Goal: Find specific page/section: Find specific page/section

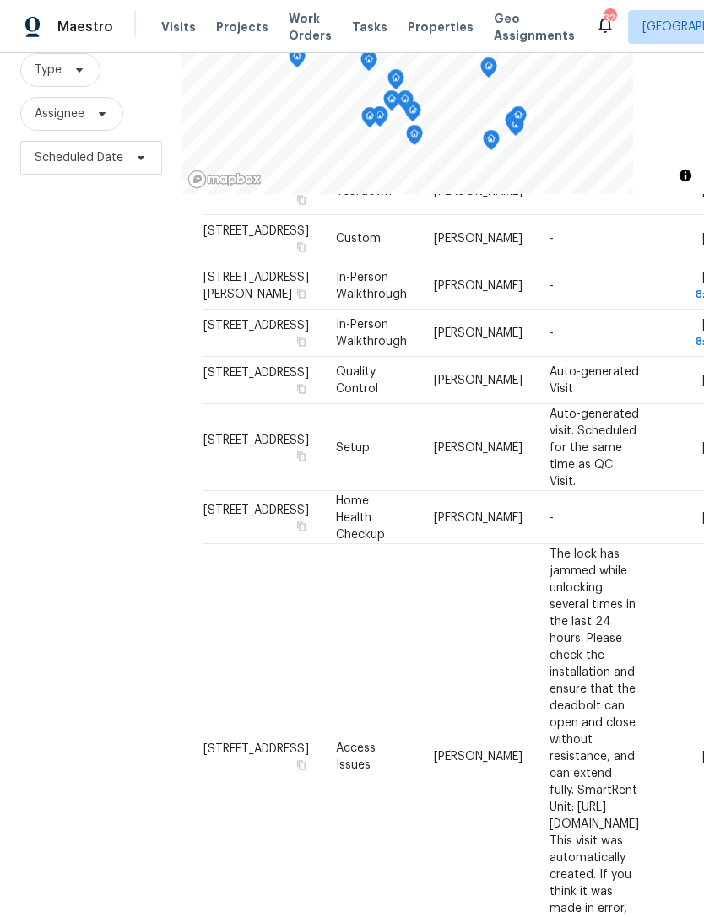
scroll to position [932, 0]
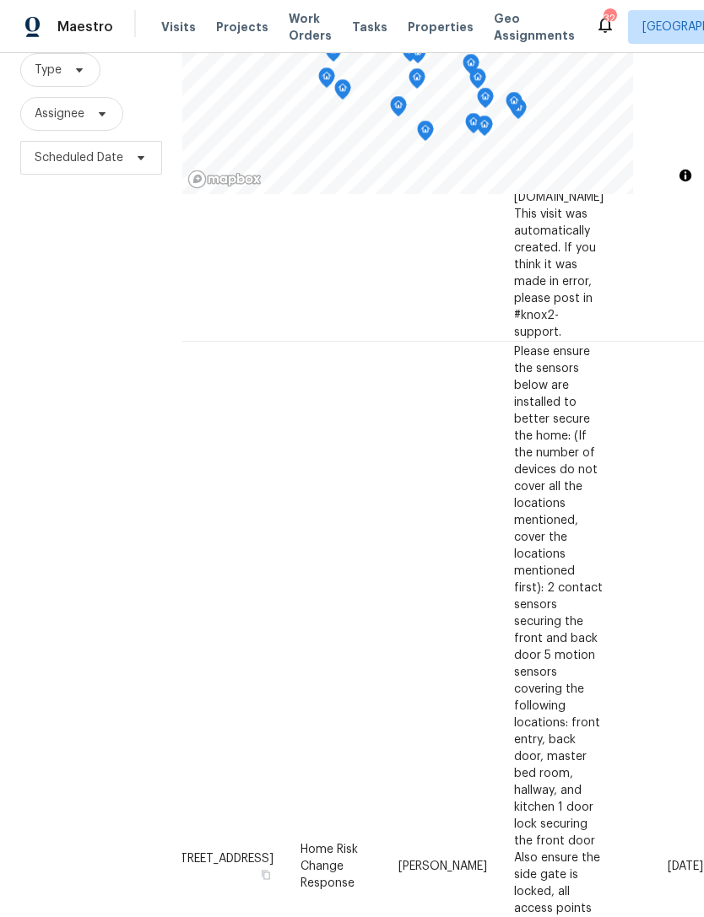
scroll to position [1440, 45]
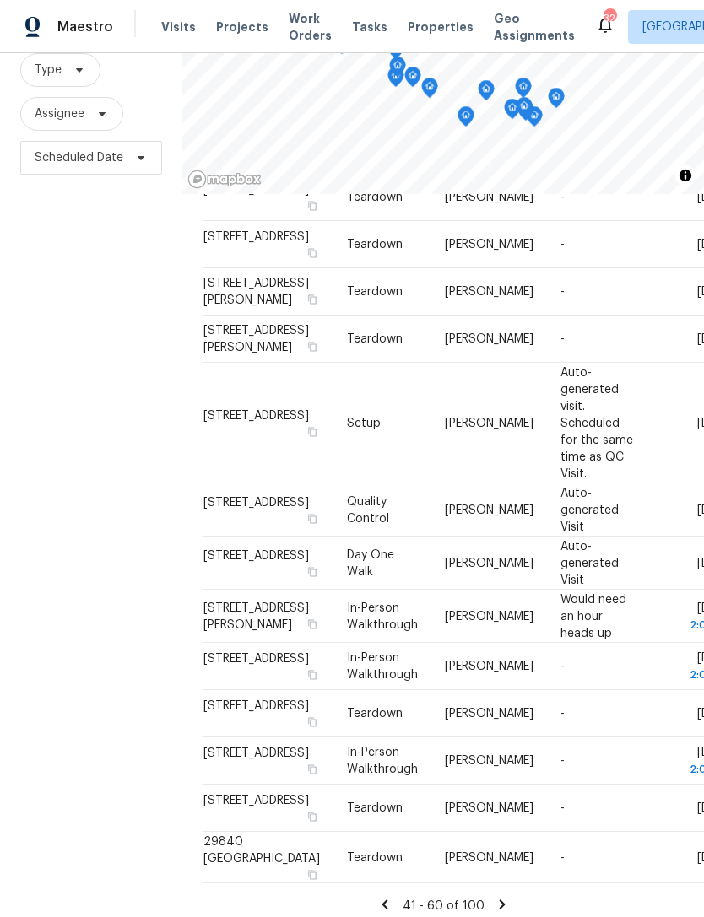
scroll to position [54, 0]
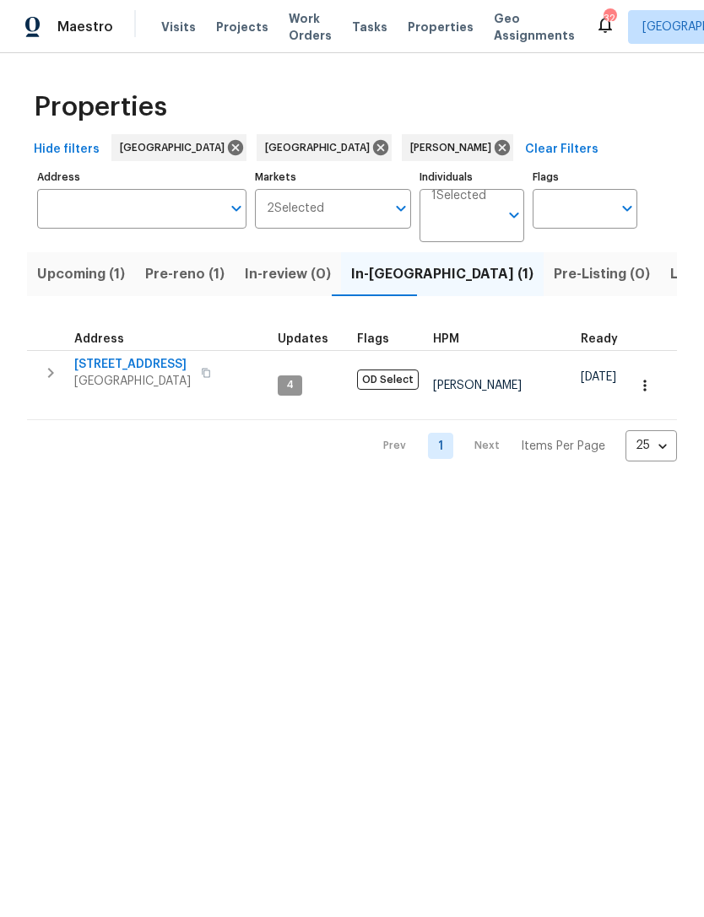
click at [670, 272] on span "Listed (7)" at bounding box center [701, 274] width 63 height 24
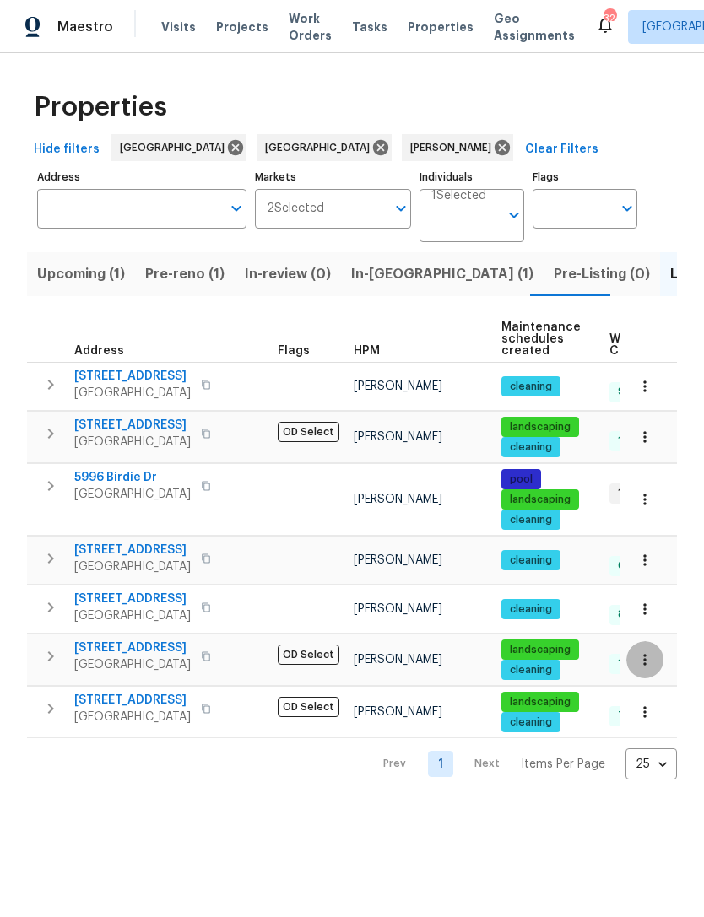
click at [650, 660] on icon "button" at bounding box center [644, 659] width 17 height 17
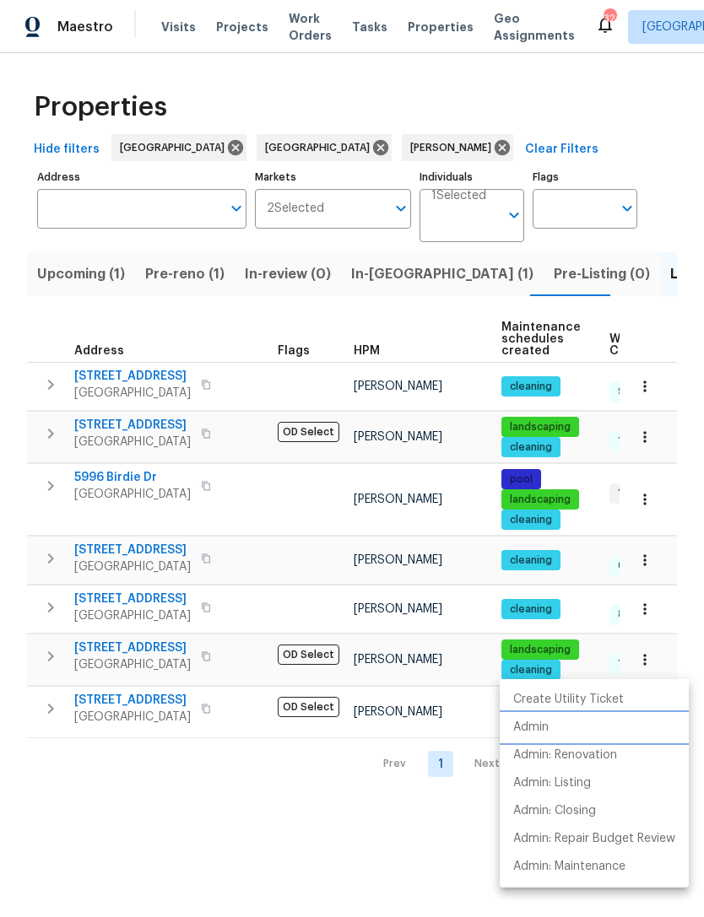
click at [540, 729] on p "Admin" at bounding box center [530, 728] width 35 height 18
click at [338, 798] on div at bounding box center [352, 458] width 704 height 917
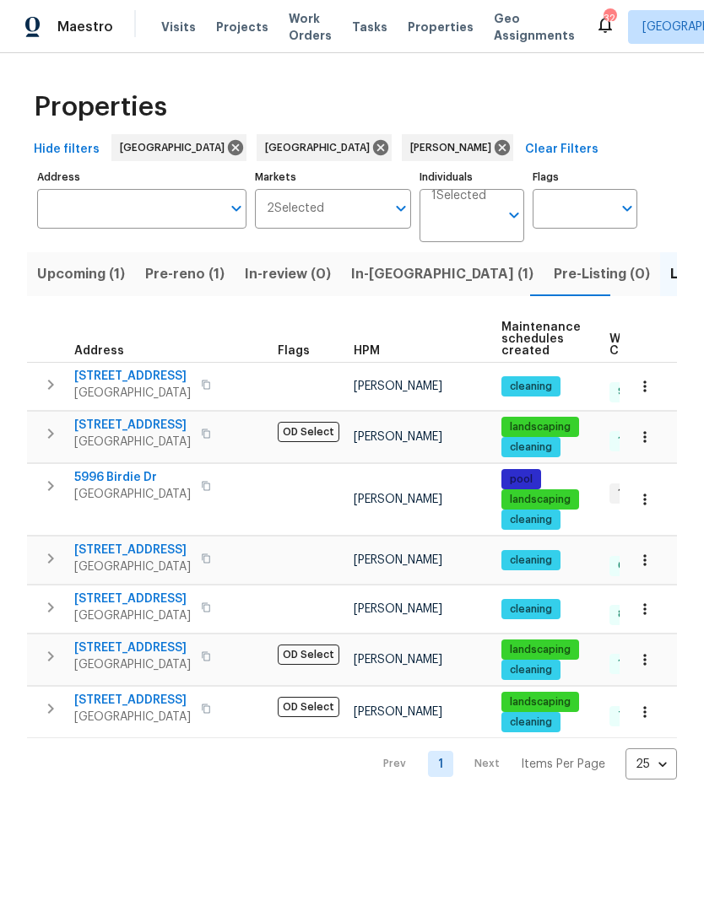
click at [650, 719] on icon "button" at bounding box center [644, 712] width 17 height 17
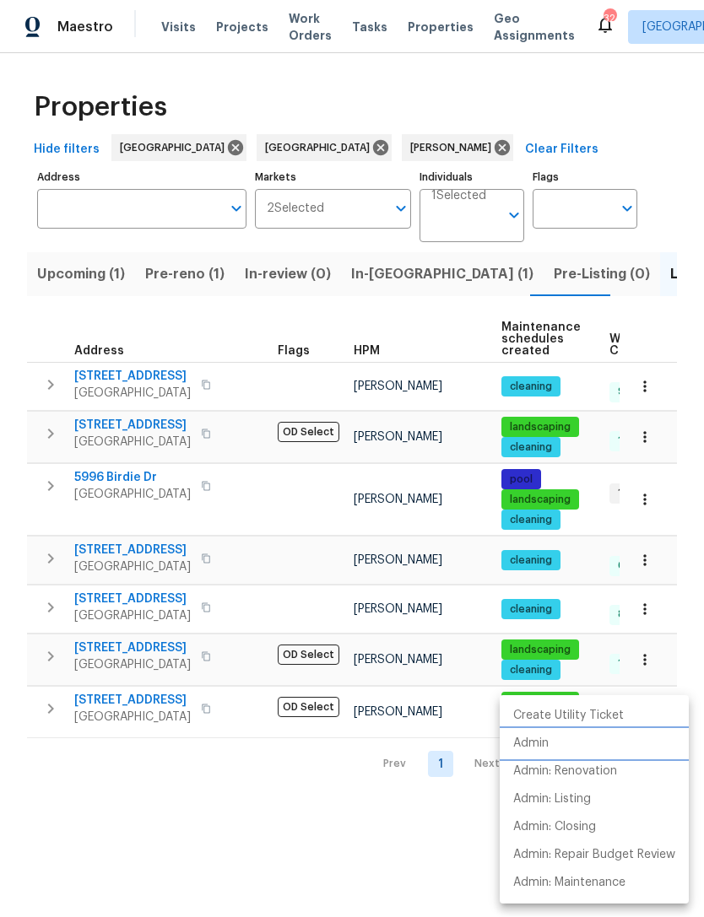
click at [561, 743] on li "Admin" at bounding box center [594, 744] width 189 height 28
click at [126, 482] on div at bounding box center [352, 458] width 704 height 917
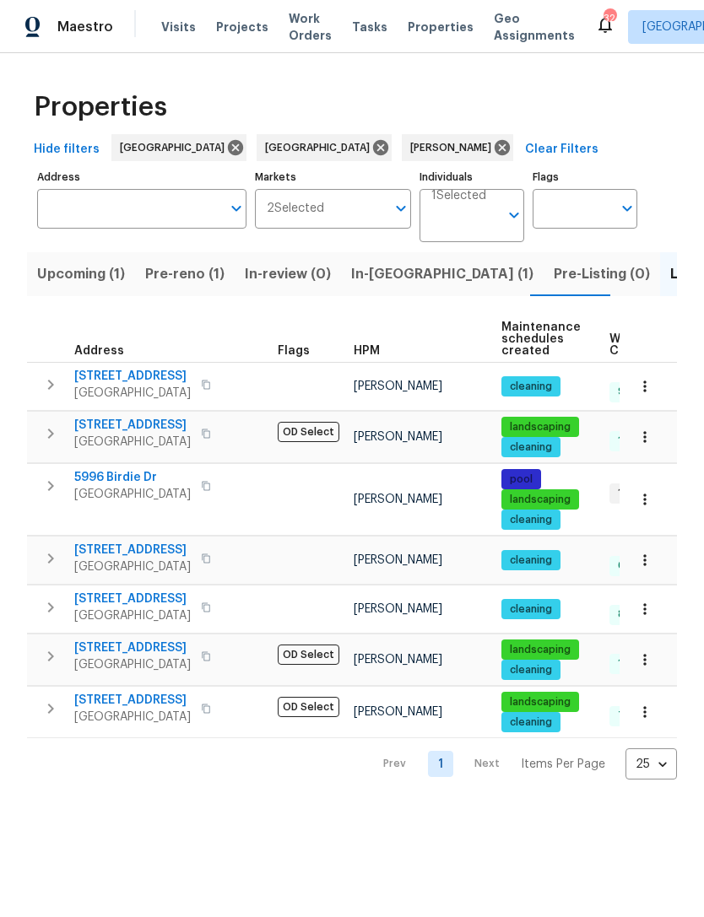
click at [657, 505] on button "button" at bounding box center [644, 499] width 37 height 37
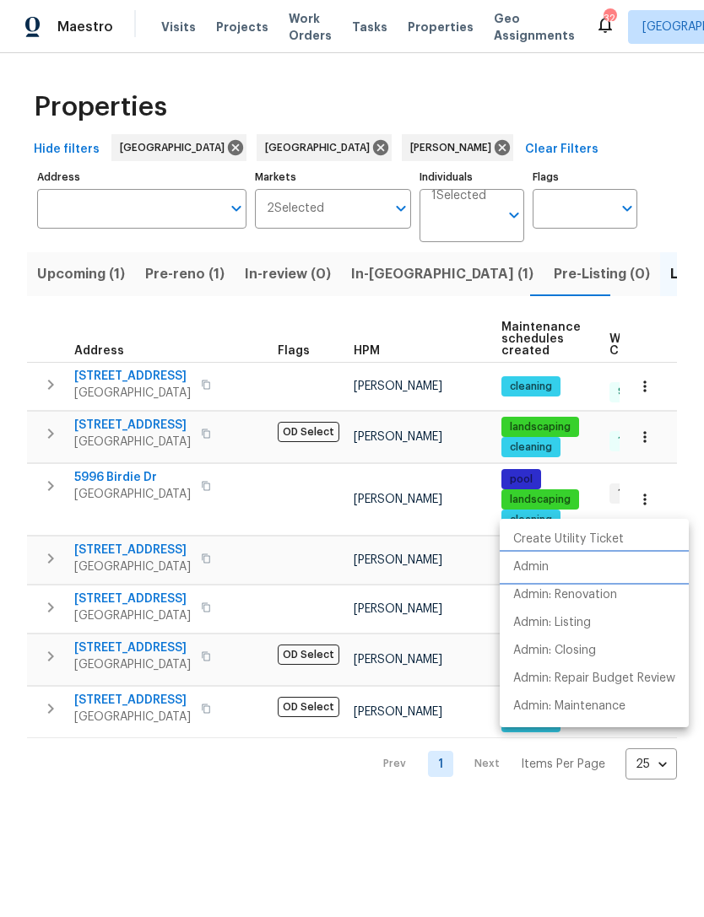
click at [545, 570] on p "Admin" at bounding box center [530, 568] width 35 height 18
click at [336, 525] on div at bounding box center [352, 458] width 704 height 917
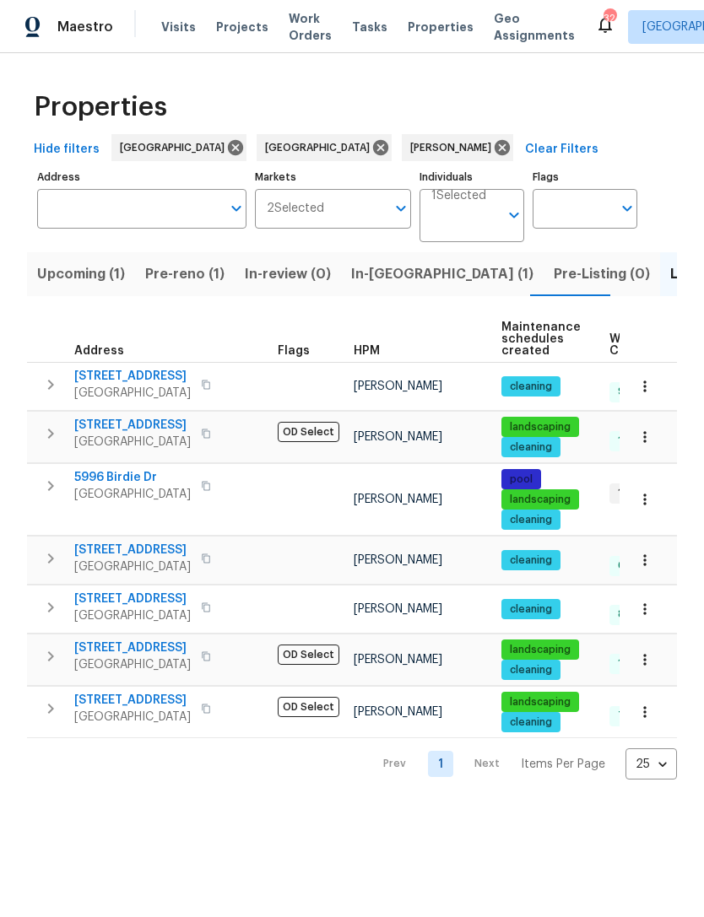
click at [646, 610] on icon "button" at bounding box center [644, 609] width 17 height 17
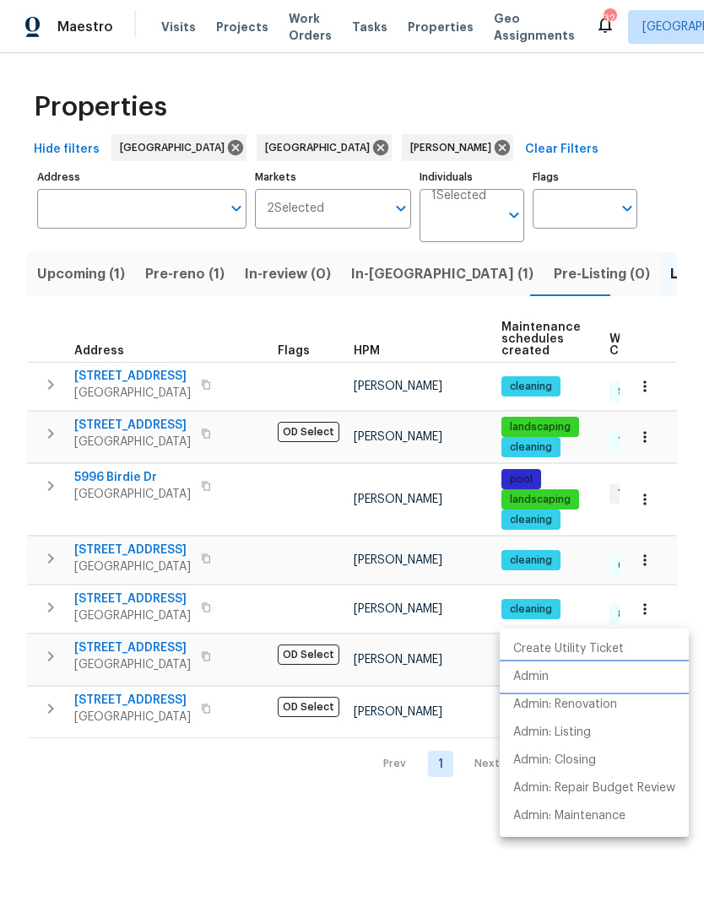
click at [549, 675] on li "Admin" at bounding box center [594, 677] width 189 height 28
